Goal: Task Accomplishment & Management: Complete application form

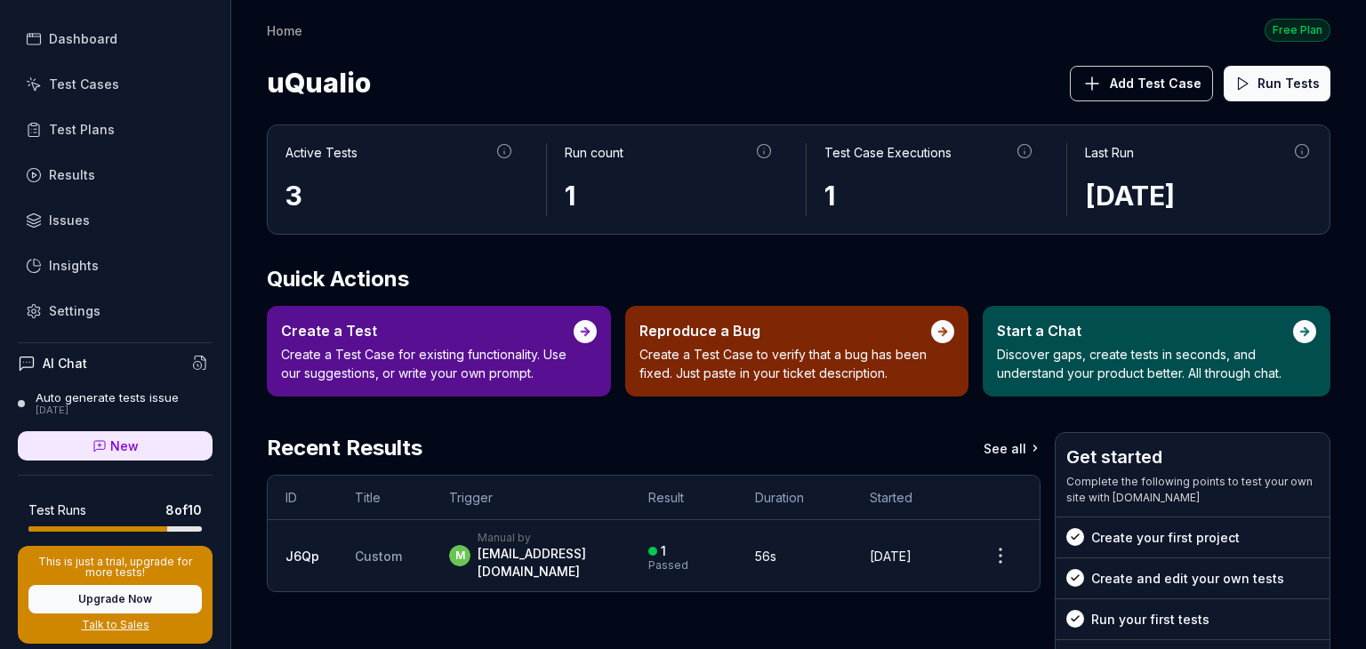
scroll to position [50, 0]
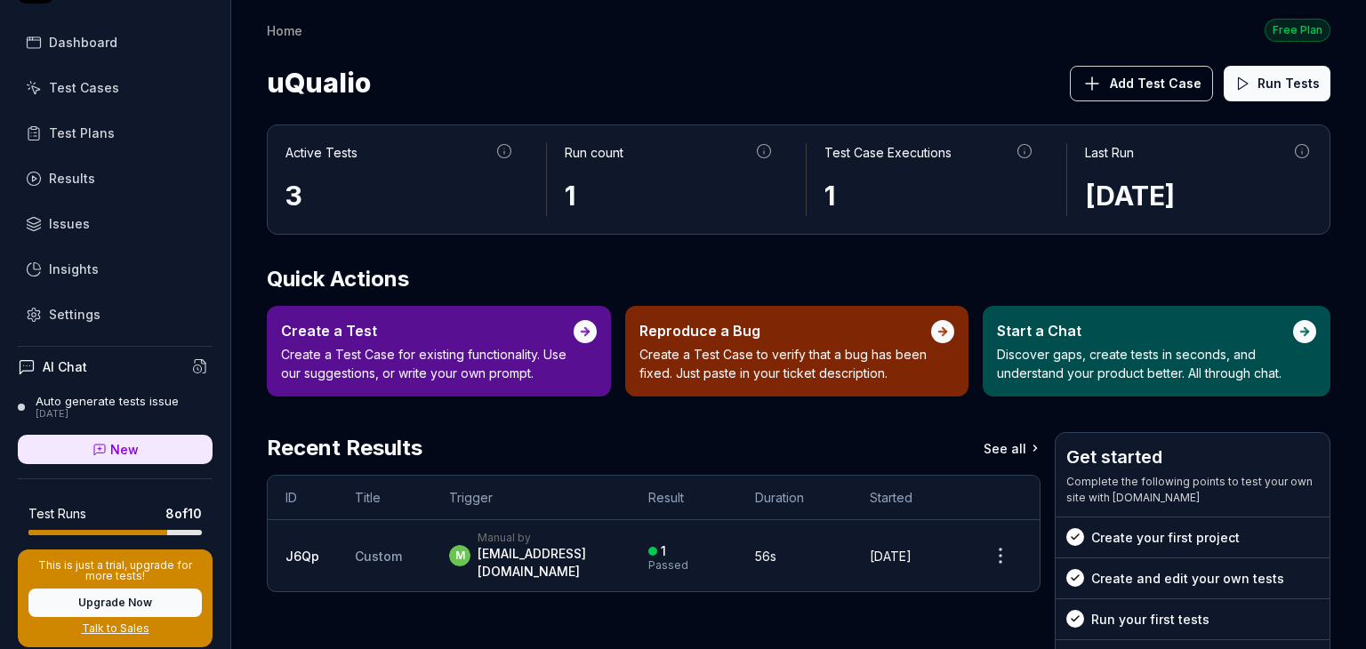
click at [103, 86] on div "Test Cases" at bounding box center [84, 87] width 70 height 19
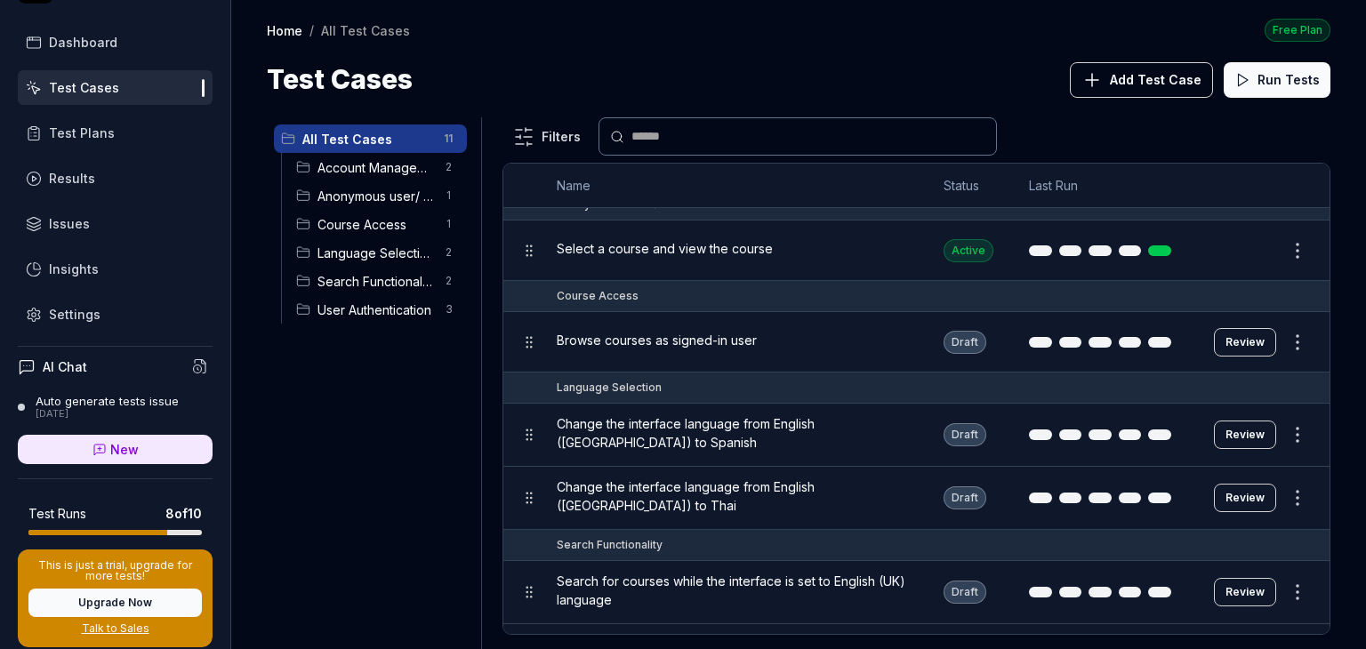
scroll to position [434, 0]
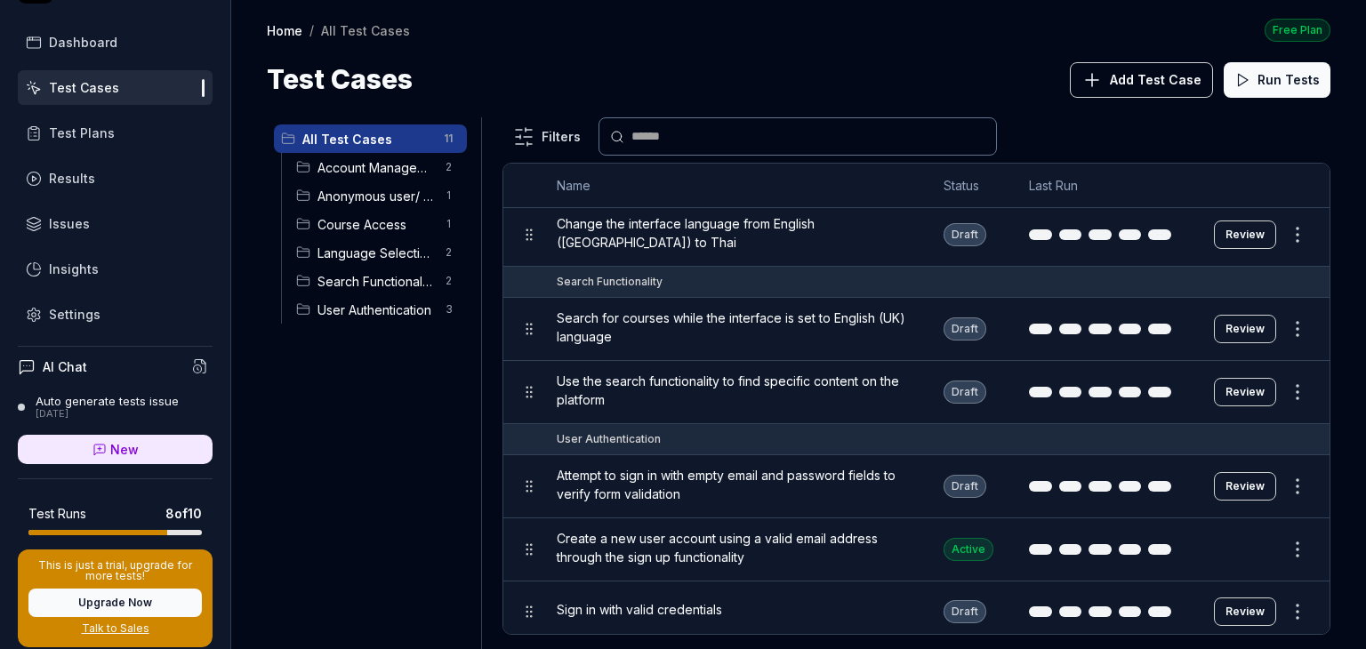
click at [334, 229] on span "Course Access" at bounding box center [375, 224] width 117 height 19
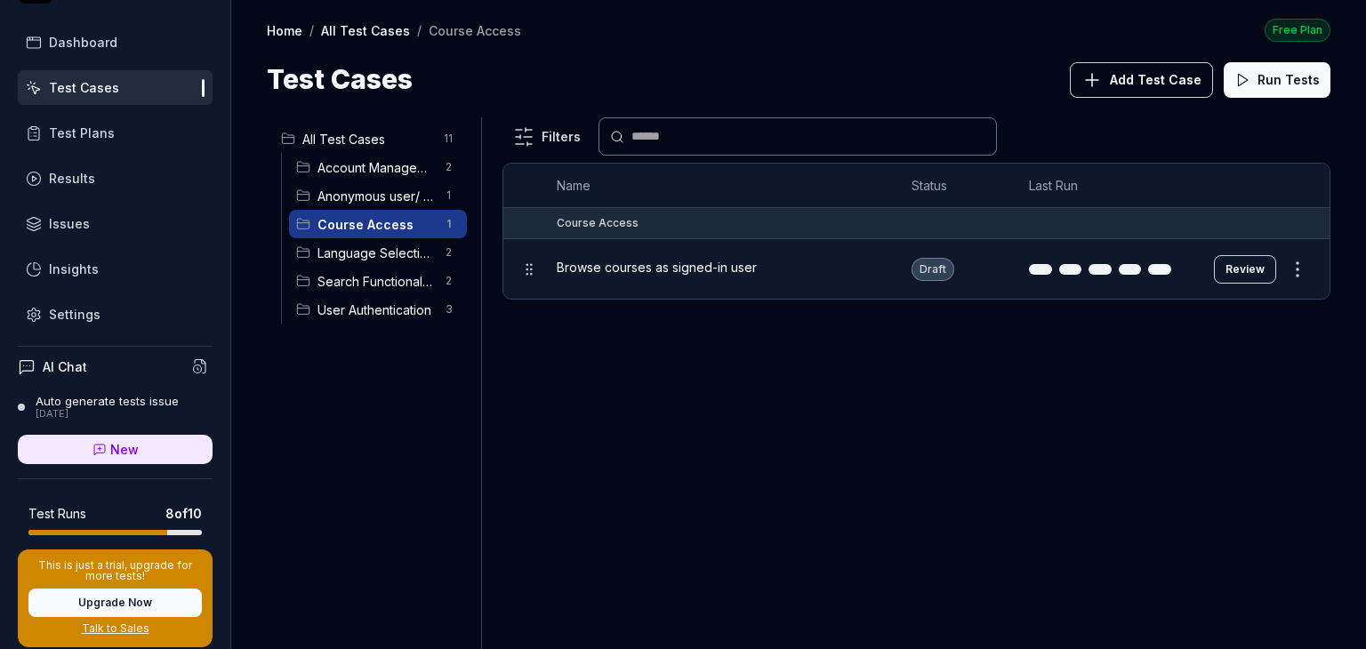
scroll to position [0, 0]
click at [338, 254] on span "Language Selection" at bounding box center [375, 253] width 117 height 19
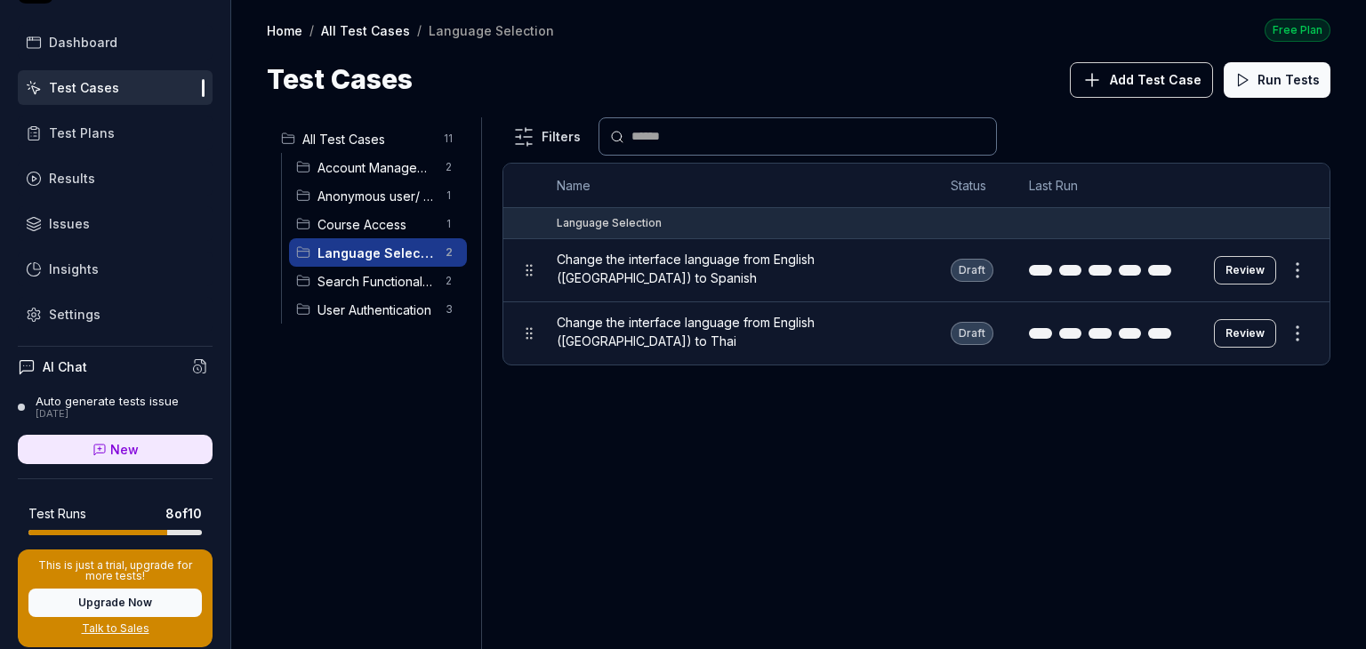
click at [338, 287] on span "Search Functionality" at bounding box center [375, 281] width 117 height 19
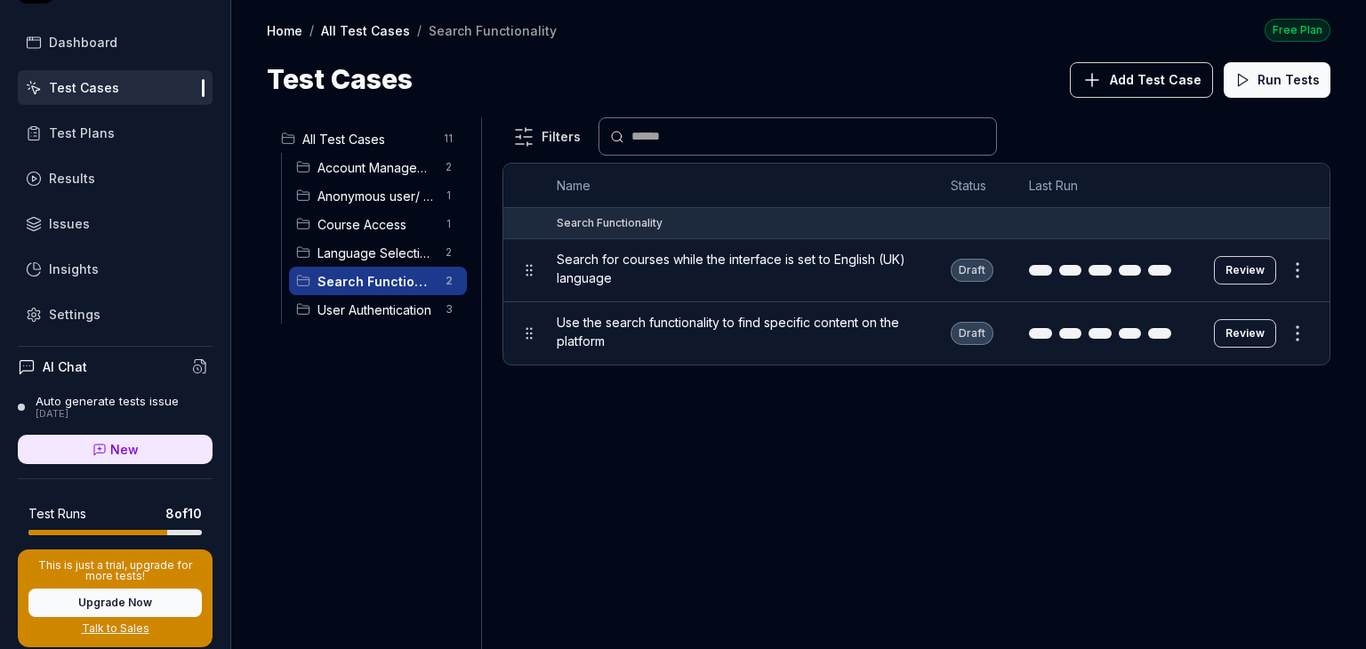
click at [342, 309] on span "User Authentication" at bounding box center [375, 310] width 117 height 19
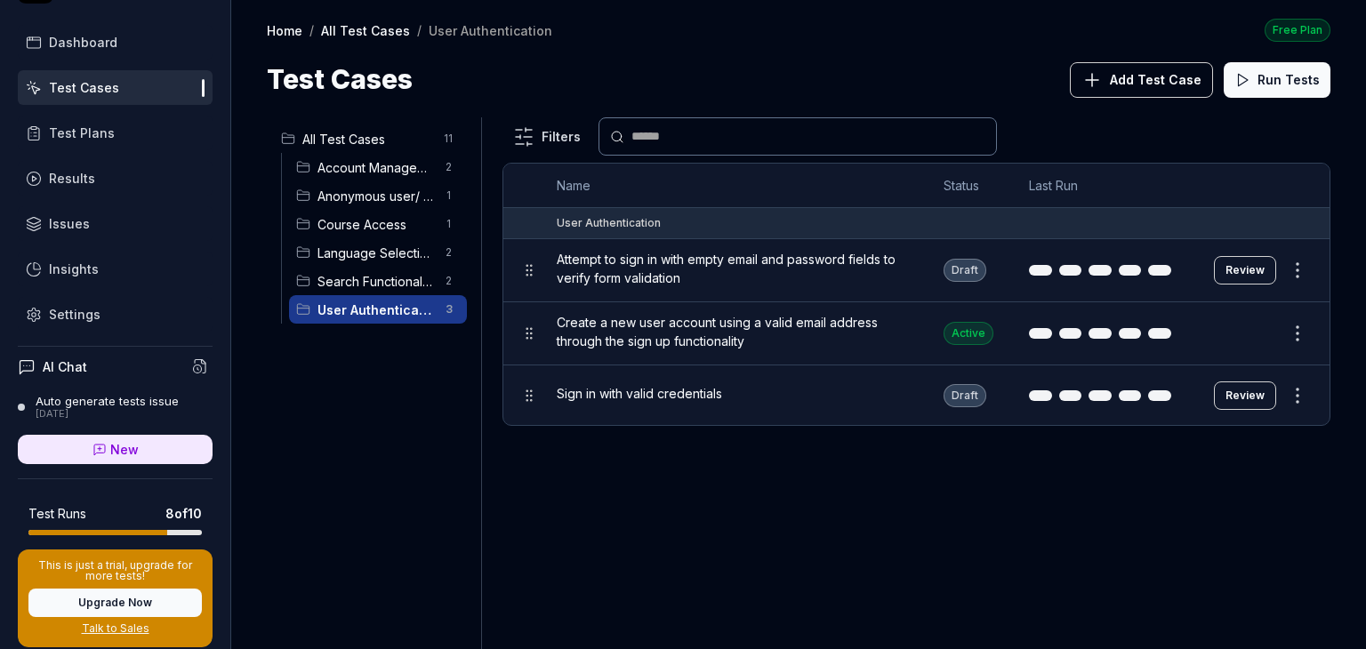
click at [357, 165] on span "Account Management" at bounding box center [375, 167] width 117 height 19
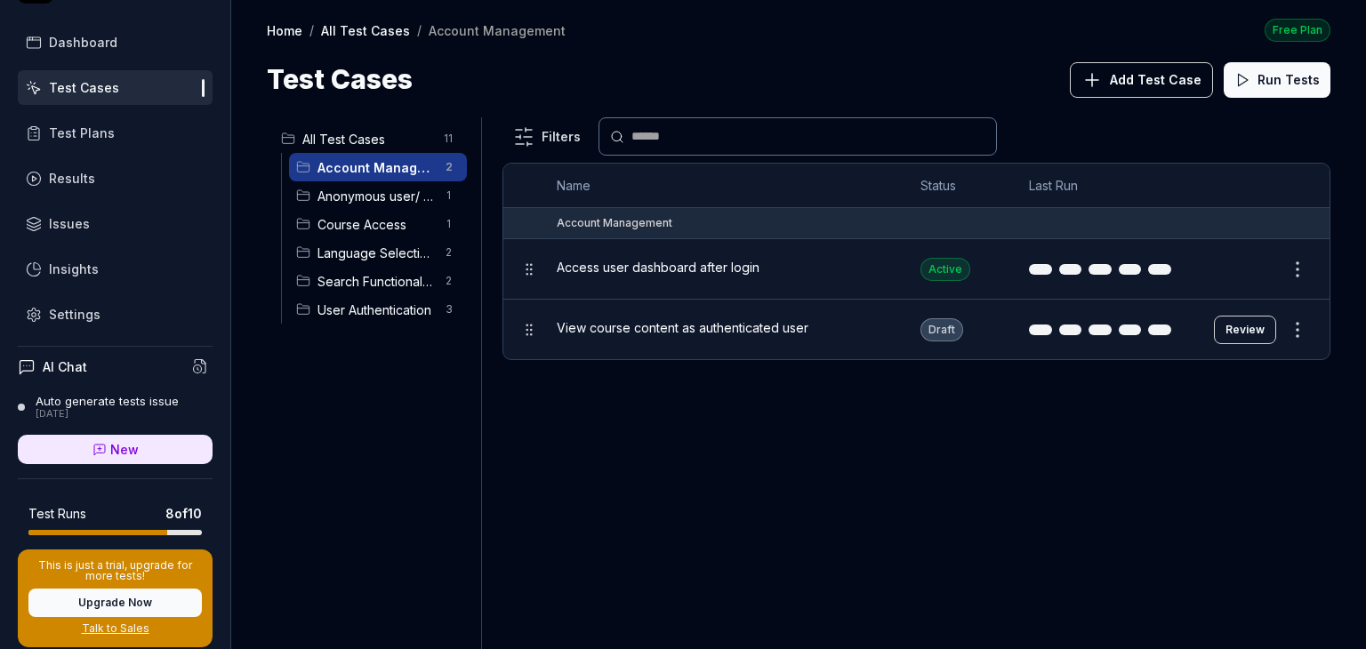
click at [356, 197] on span "Anonymous user/ View Course" at bounding box center [375, 196] width 117 height 19
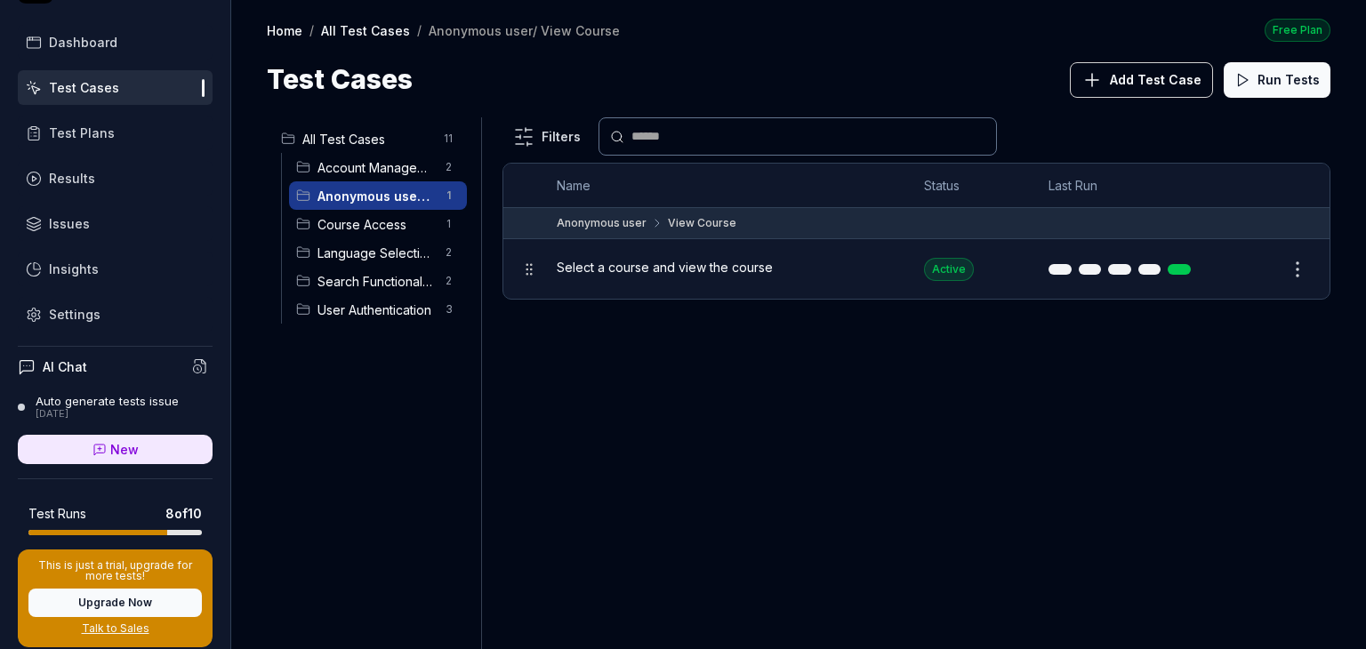
click at [353, 225] on span "Course Access" at bounding box center [375, 224] width 117 height 19
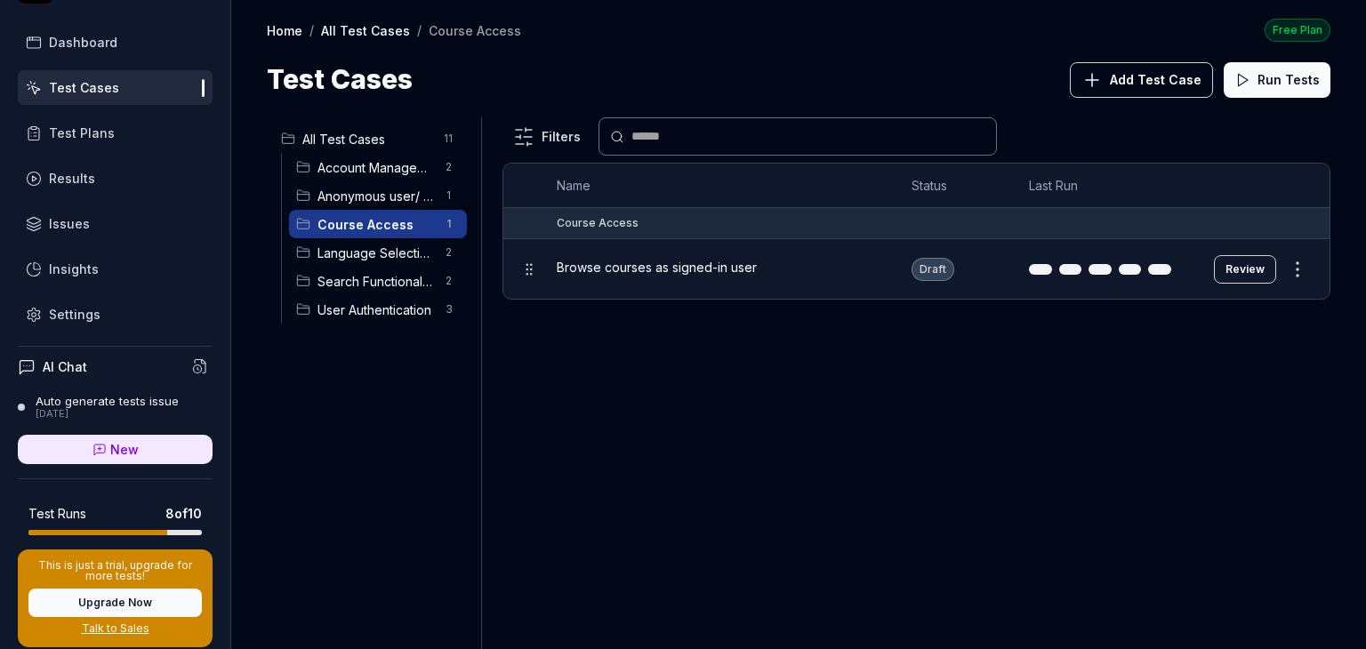
click at [352, 262] on div "Language Selection 2" at bounding box center [378, 252] width 178 height 28
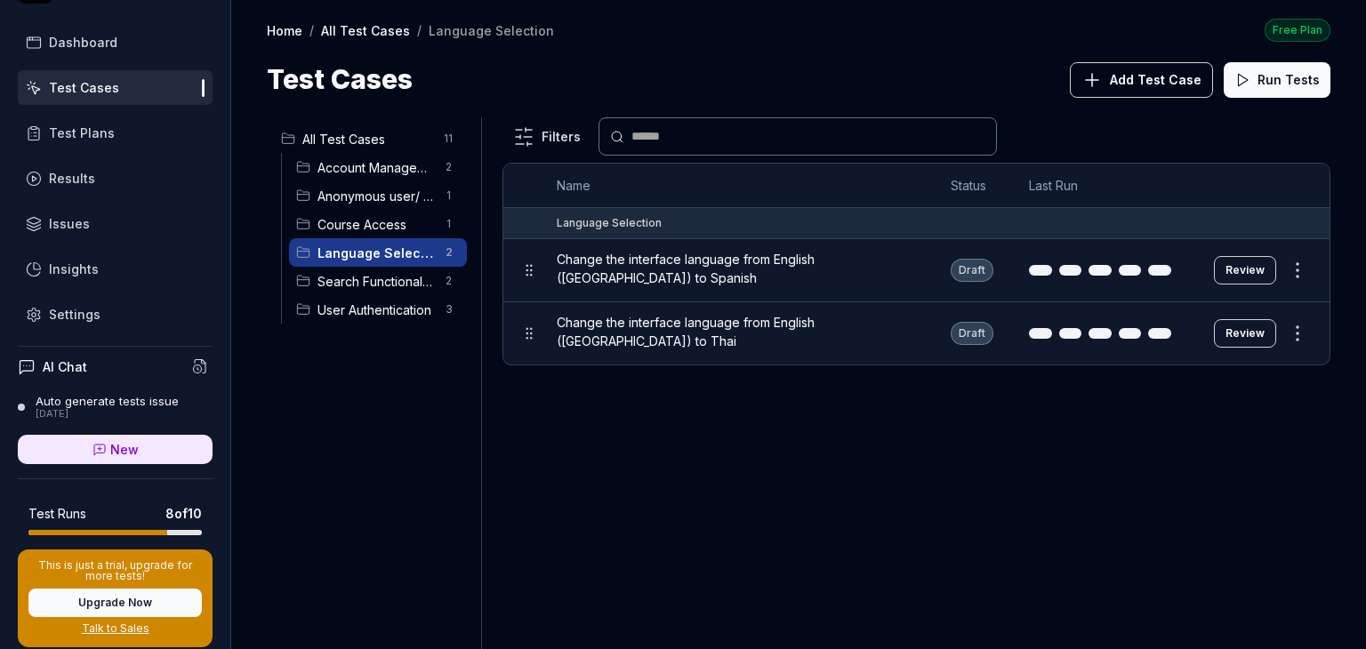
click at [352, 290] on div "Search Functionality 2" at bounding box center [378, 281] width 178 height 28
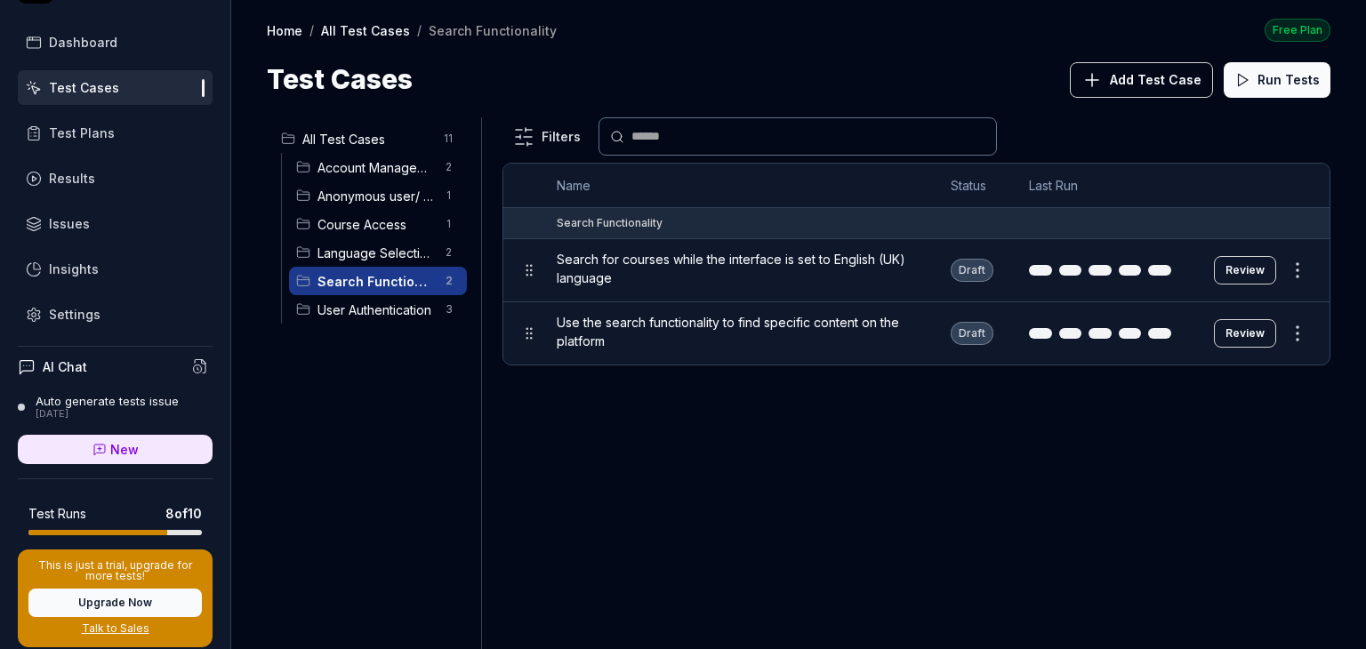
click at [350, 320] on div "User Authentication 3" at bounding box center [378, 309] width 178 height 28
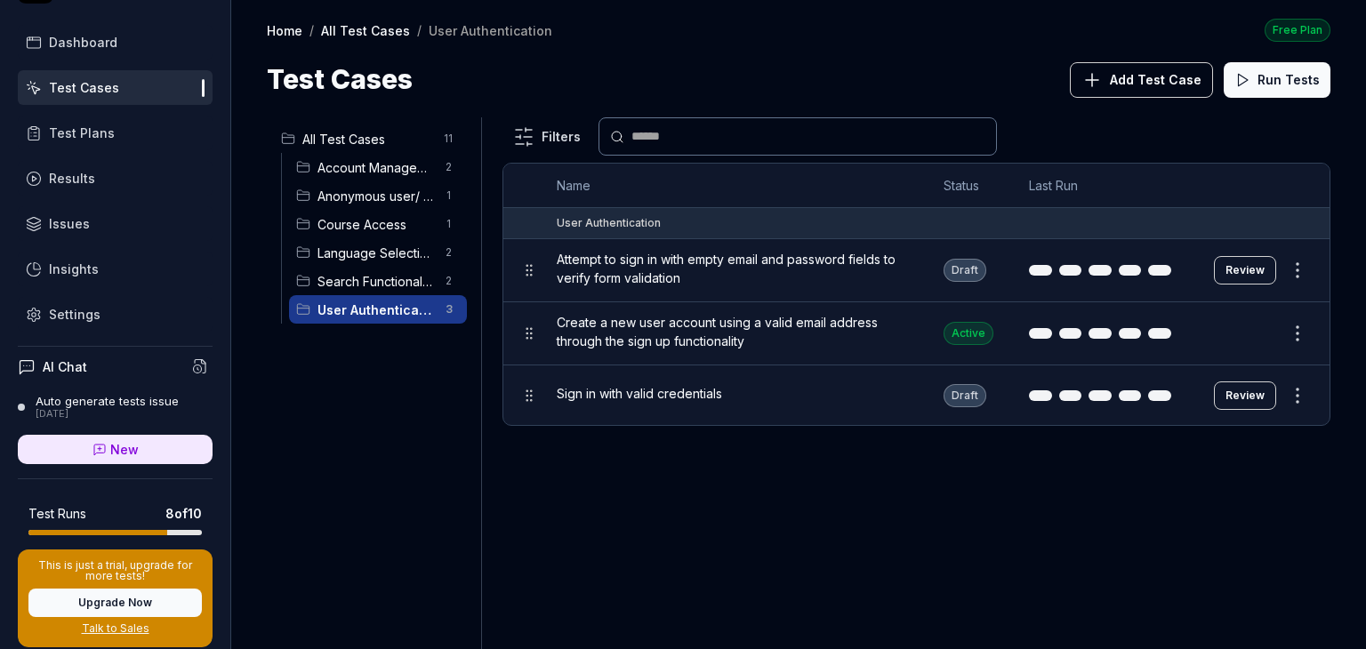
click at [362, 285] on span "Search Functionality" at bounding box center [375, 281] width 117 height 19
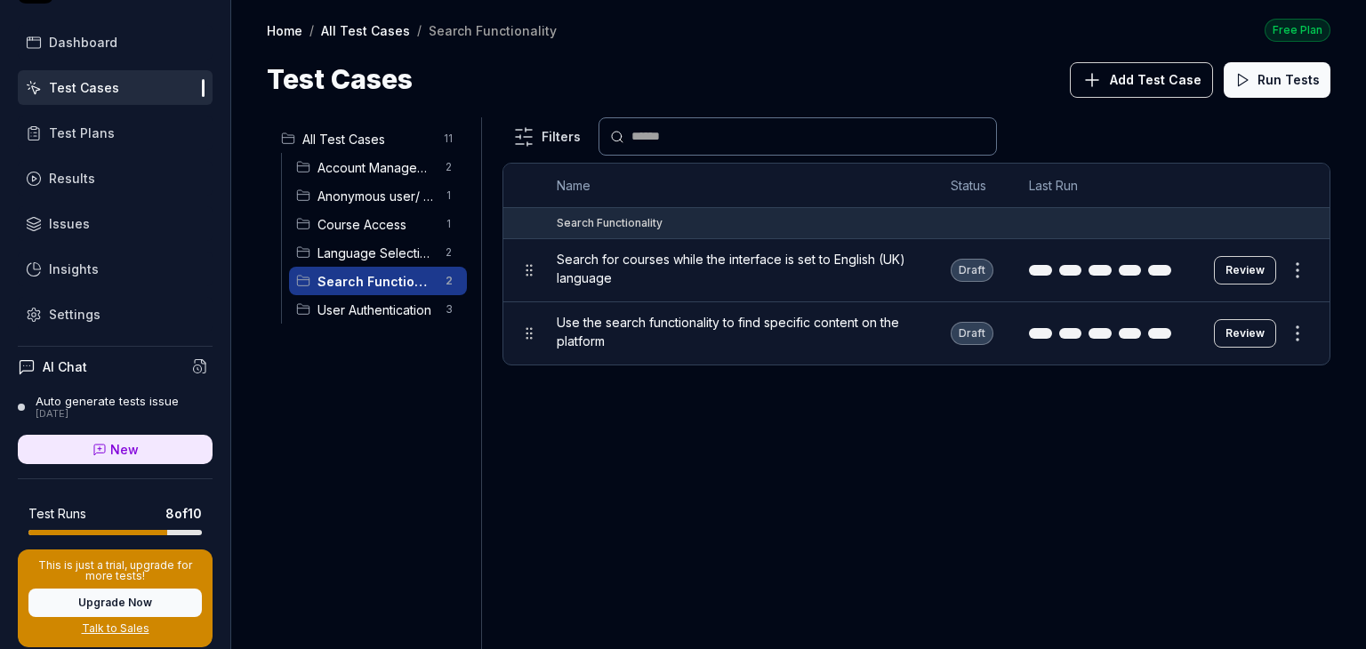
click at [359, 239] on div "Language Selection 2" at bounding box center [378, 252] width 178 height 28
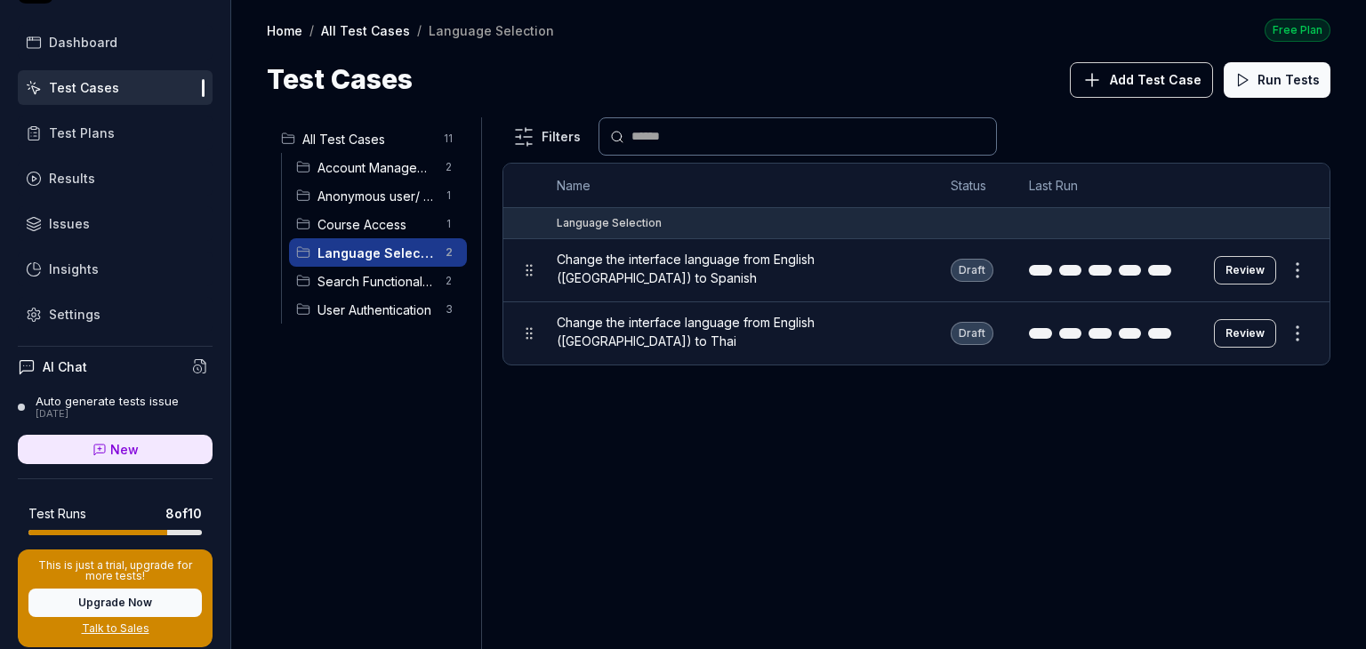
click at [359, 158] on span "Account Management" at bounding box center [375, 167] width 117 height 19
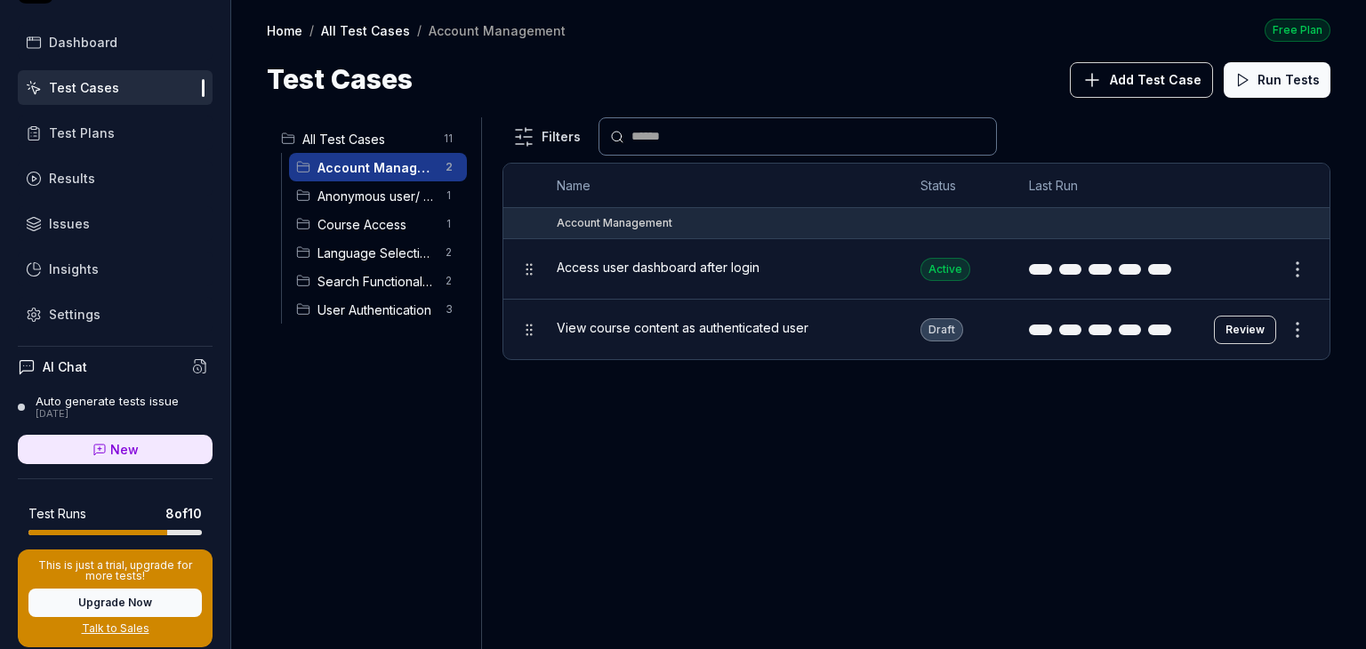
click at [347, 187] on span "Anonymous user/ View Course" at bounding box center [375, 196] width 117 height 19
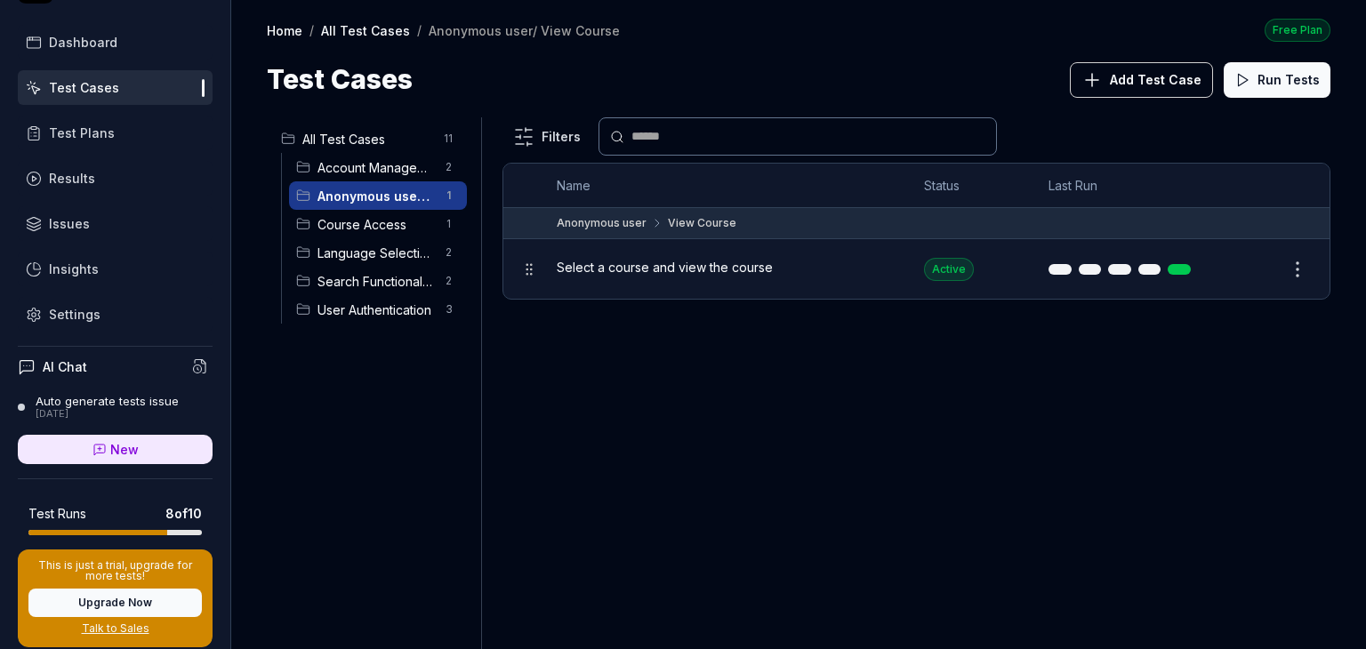
click at [340, 229] on span "Course Access" at bounding box center [375, 224] width 117 height 19
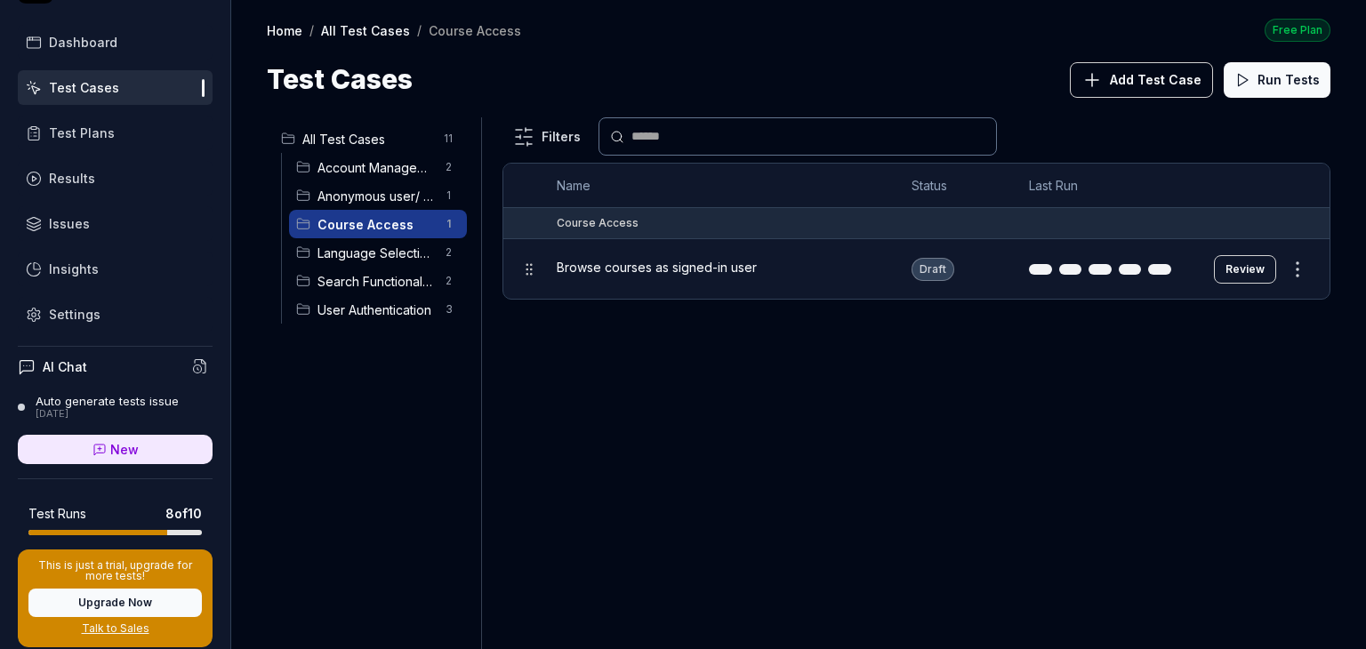
click at [338, 257] on span "Language Selection" at bounding box center [375, 253] width 117 height 19
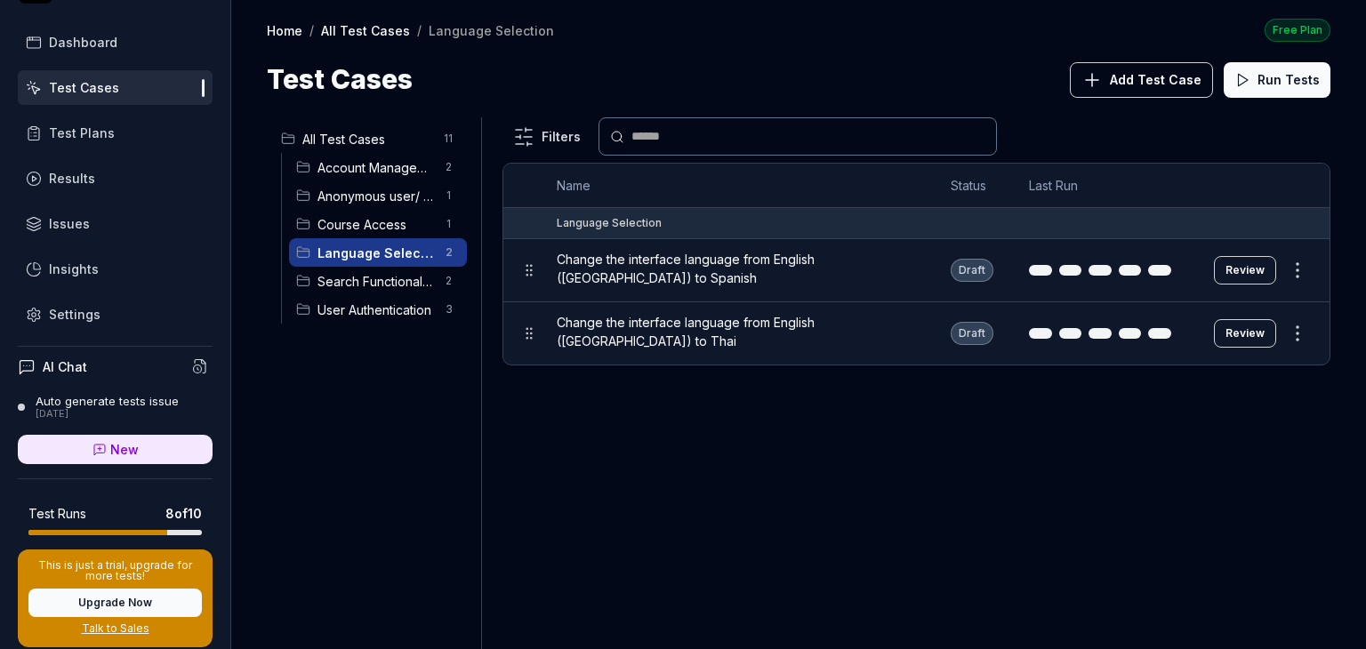
click at [338, 283] on span "Search Functionality" at bounding box center [375, 281] width 117 height 19
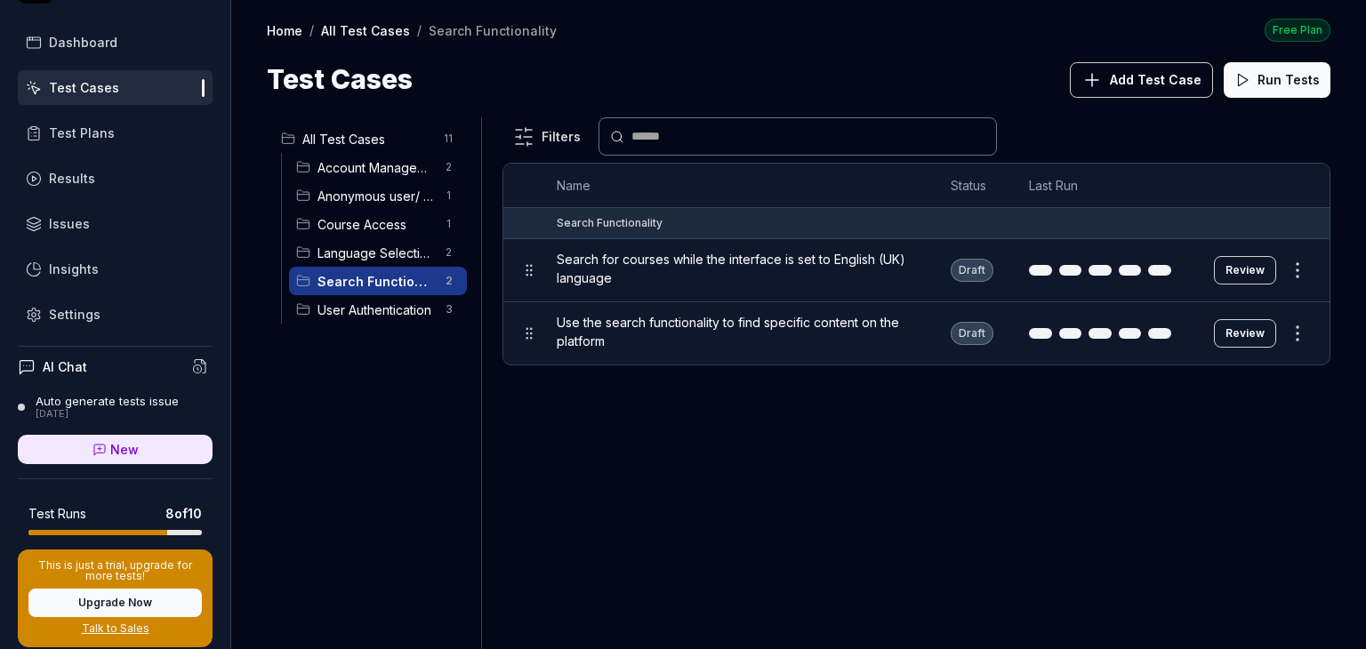
click at [328, 317] on span "User Authentication" at bounding box center [375, 310] width 117 height 19
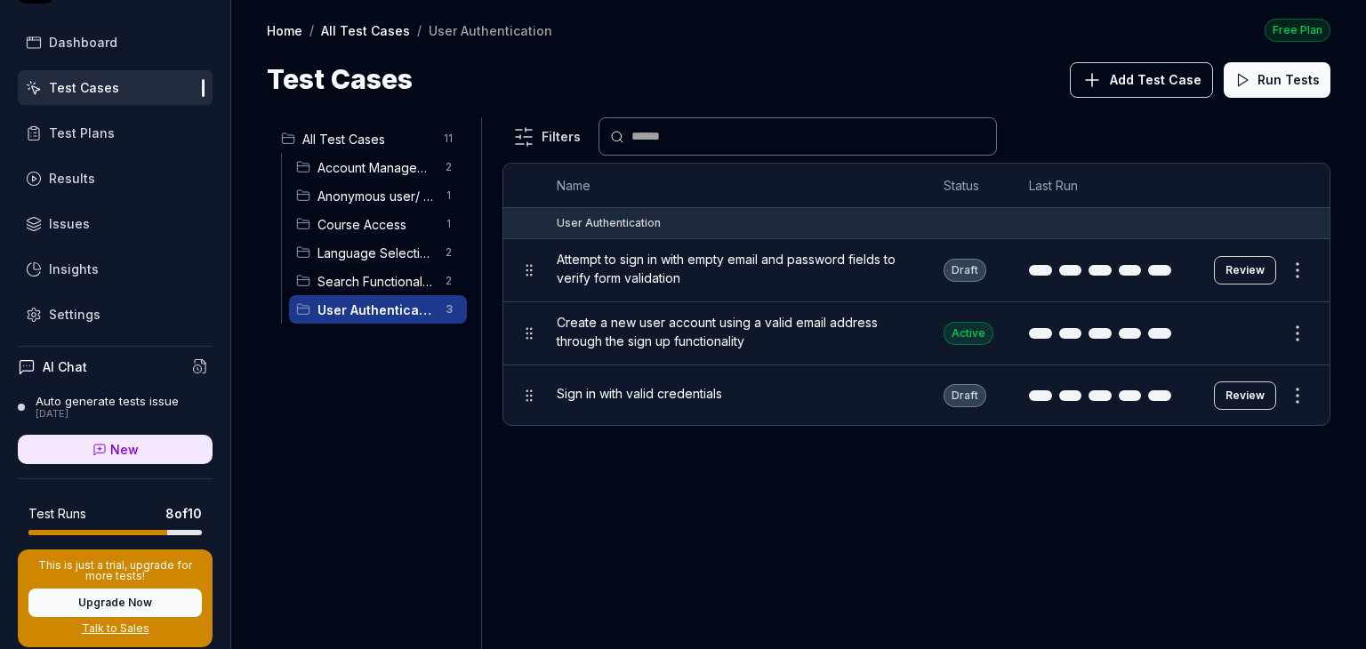
scroll to position [245, 0]
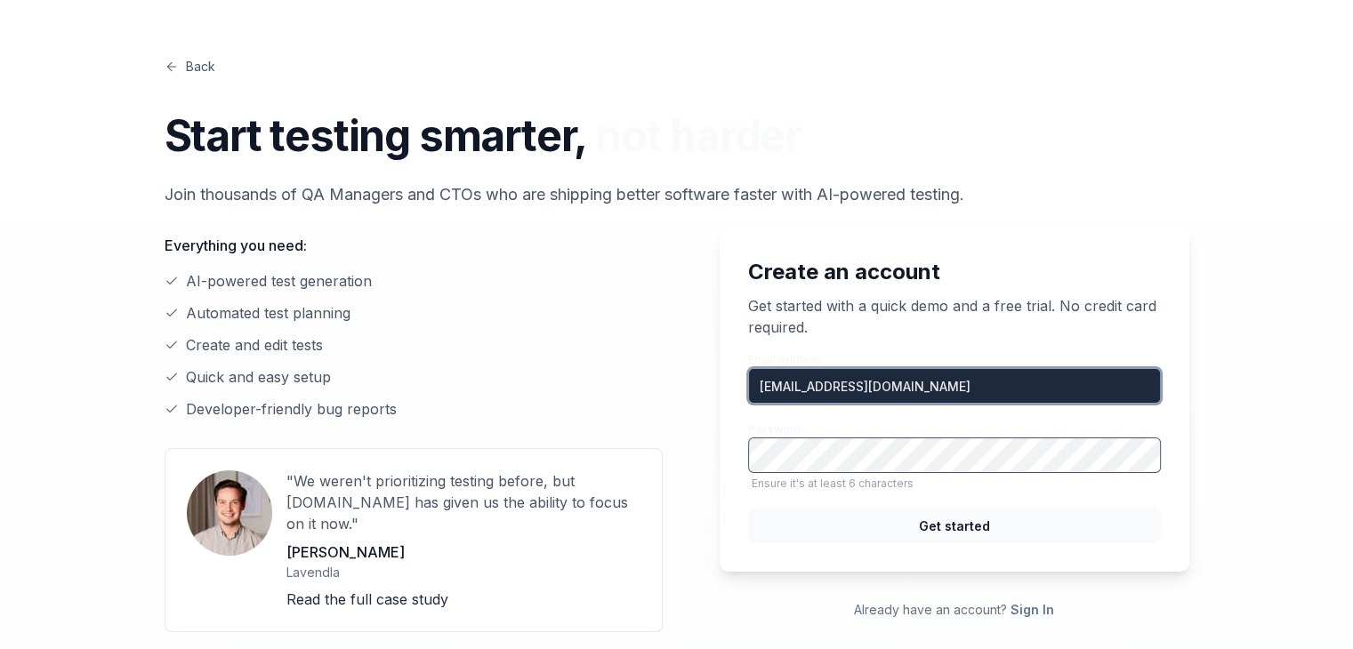
click at [944, 382] on input "[EMAIL_ADDRESS][DOMAIN_NAME]" at bounding box center [954, 386] width 413 height 36
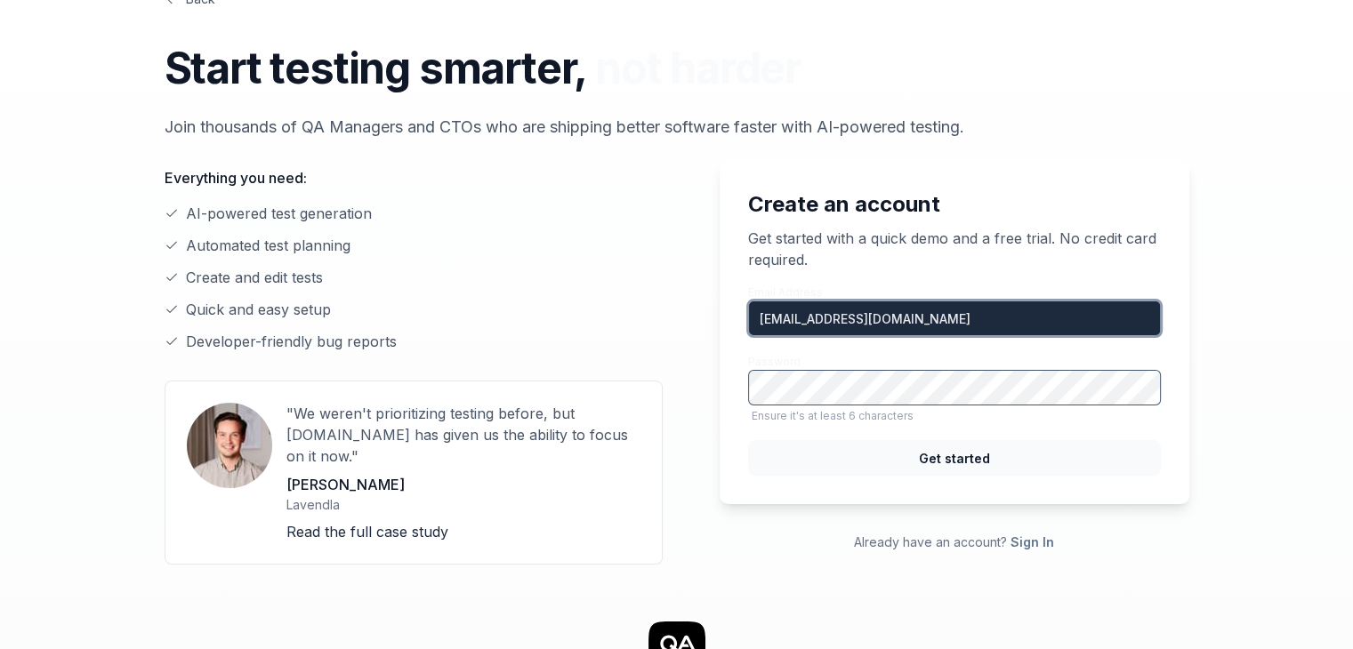
scroll to position [69, 0]
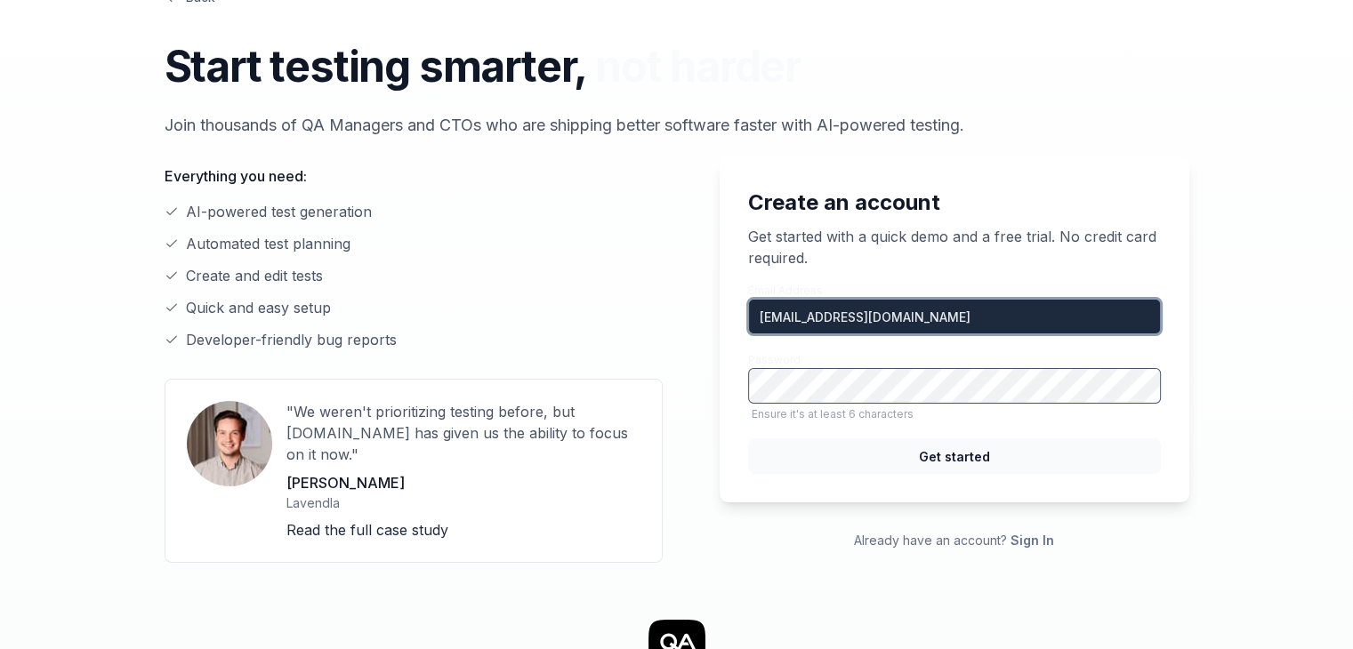
click at [892, 309] on input "[EMAIL_ADDRESS][DOMAIN_NAME]" at bounding box center [954, 317] width 413 height 36
click at [944, 314] on input "[EMAIL_ADDRESS][DOMAIN_NAME]" at bounding box center [954, 317] width 413 height 36
type input "m"
click at [1236, 342] on div "Back Start testing smarter, not harder Join thousands of QA Managers and CTOs w…" at bounding box center [677, 628] width 1138 height 1395
click at [961, 452] on button "Get started" at bounding box center [954, 456] width 413 height 36
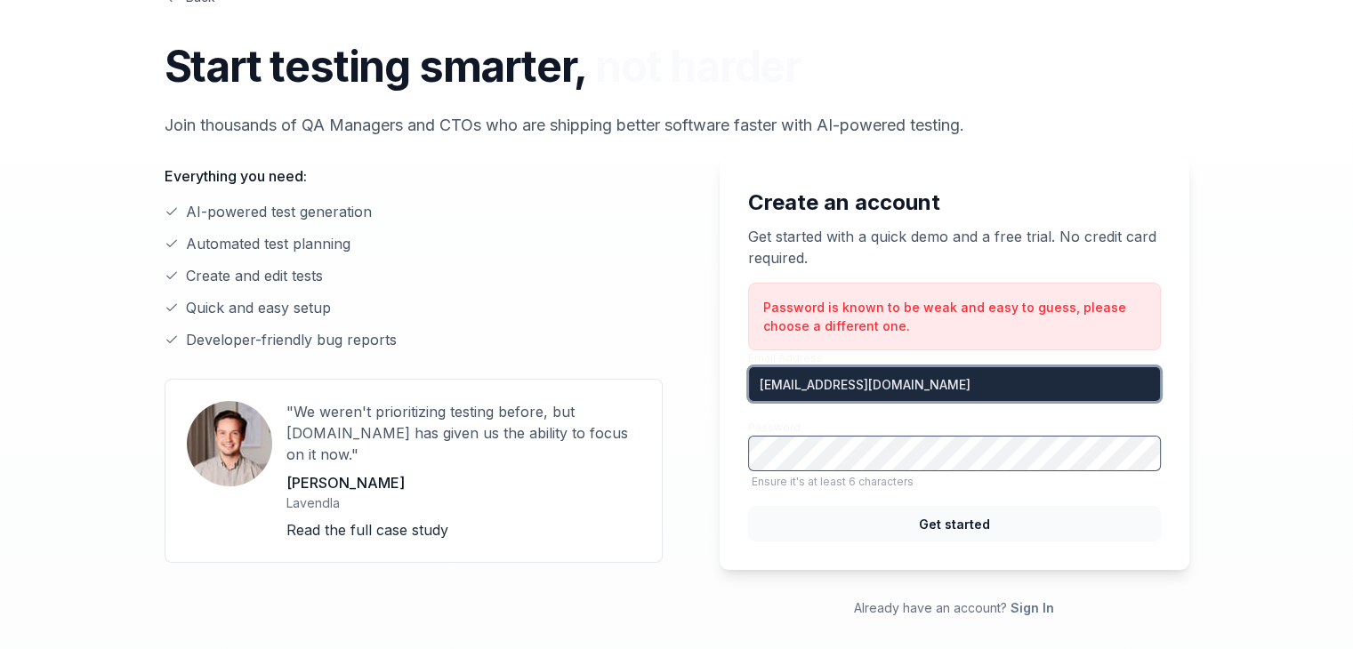
drag, startPoint x: 940, startPoint y: 382, endPoint x: 775, endPoint y: 380, distance: 164.5
click at [775, 380] on input "[EMAIL_ADDRESS][DOMAIN_NAME]" at bounding box center [954, 384] width 413 height 36
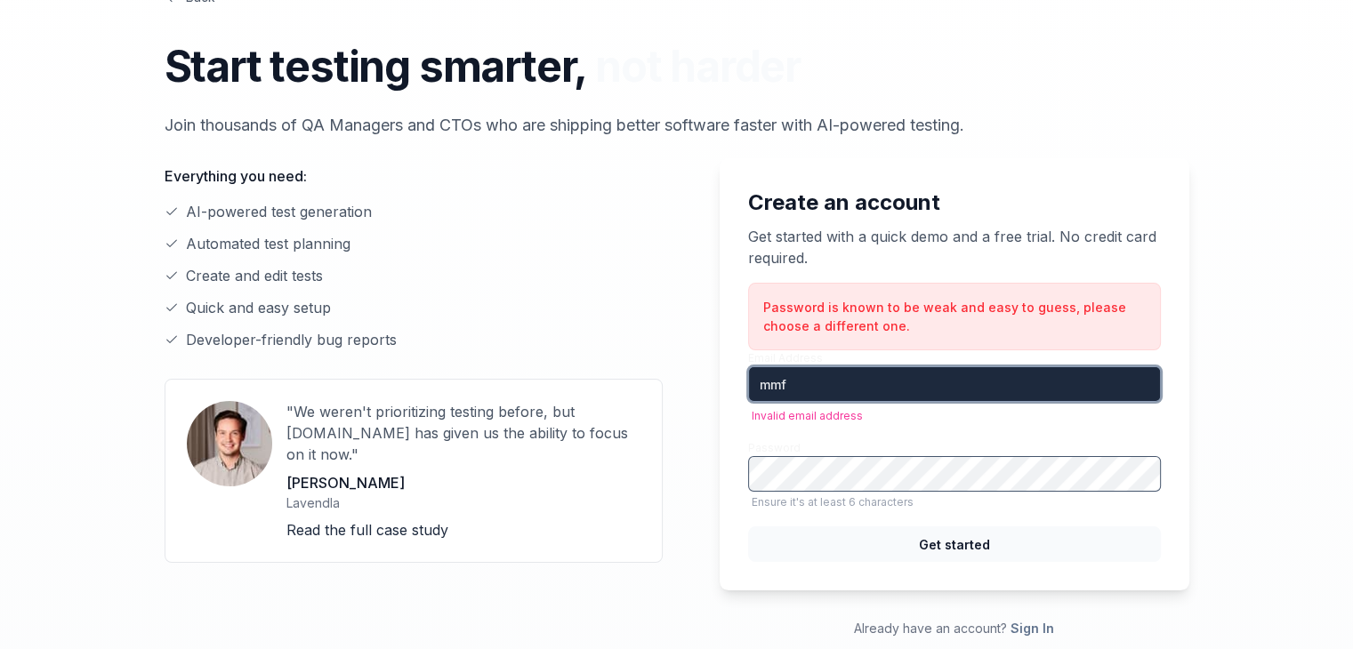
type input "mmfmunzira98@gmail.com"
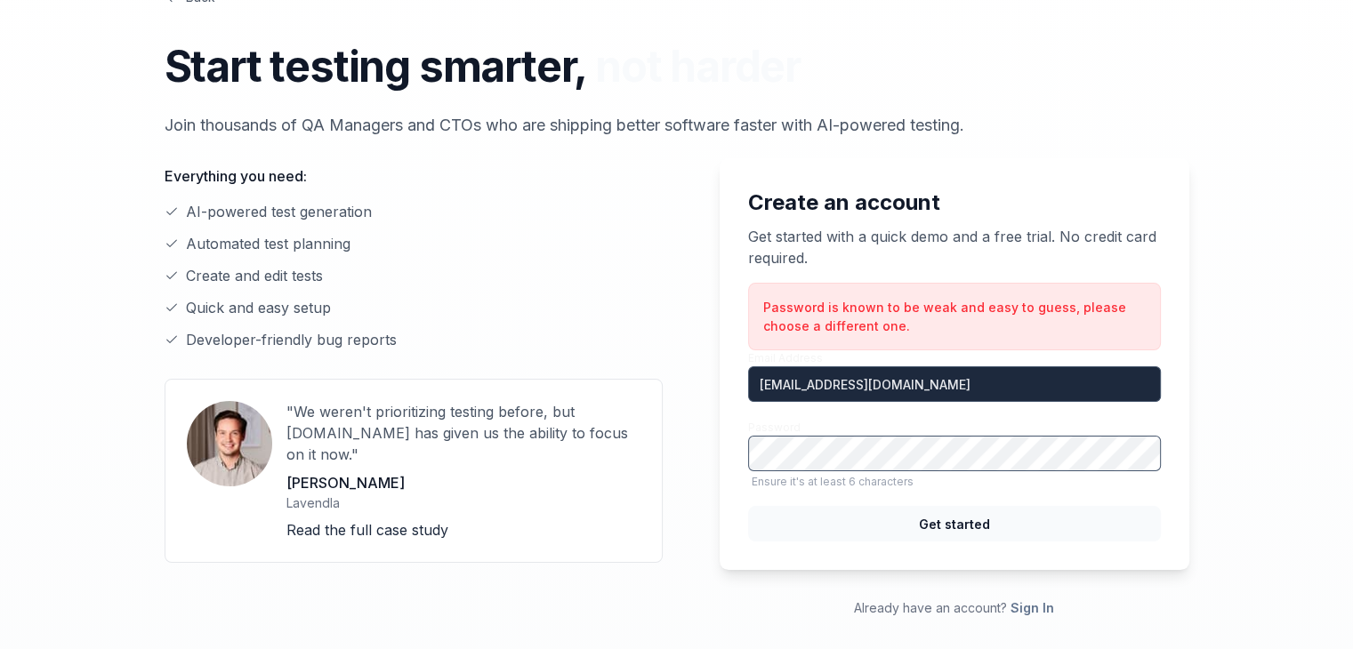
click at [950, 526] on button "Get started" at bounding box center [954, 524] width 413 height 36
